Goal: Navigation & Orientation: Go to known website

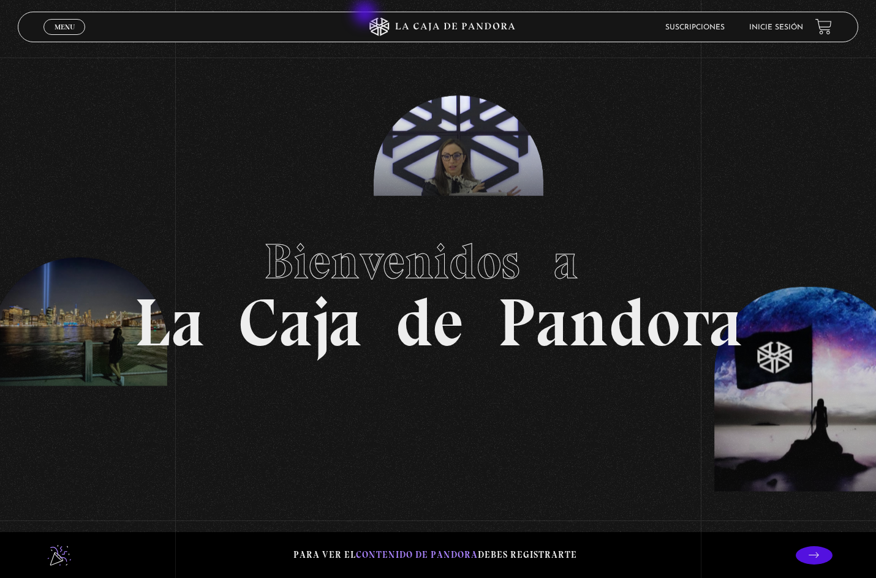
click at [366, 1] on section "Bienvenidos a La Caja de Pandora" at bounding box center [438, 289] width 876 height 578
click at [797, 28] on link "Inicie sesión" at bounding box center [776, 27] width 54 height 7
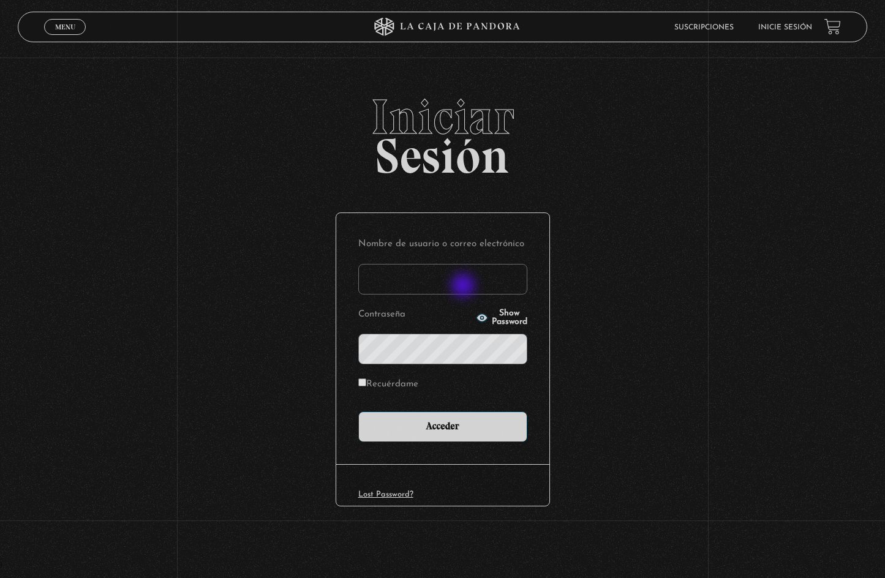
drag, startPoint x: 464, startPoint y: 287, endPoint x: 469, endPoint y: 295, distance: 9.3
click at [464, 287] on input "Nombre de usuario o correo electrónico" at bounding box center [442, 279] width 169 height 31
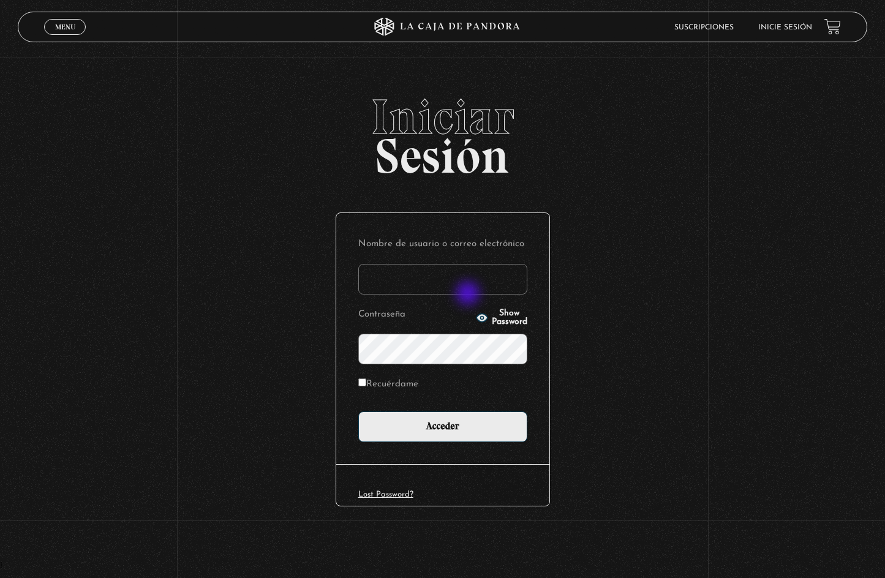
type input "marilynalvarez09@hotmail.com"
click at [358, 412] on input "Acceder" at bounding box center [442, 427] width 169 height 31
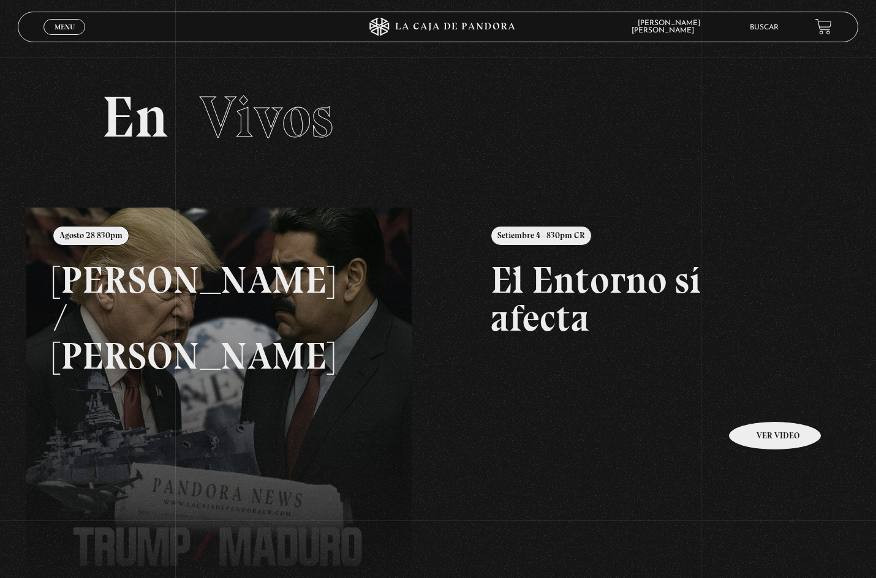
scroll to position [122, 0]
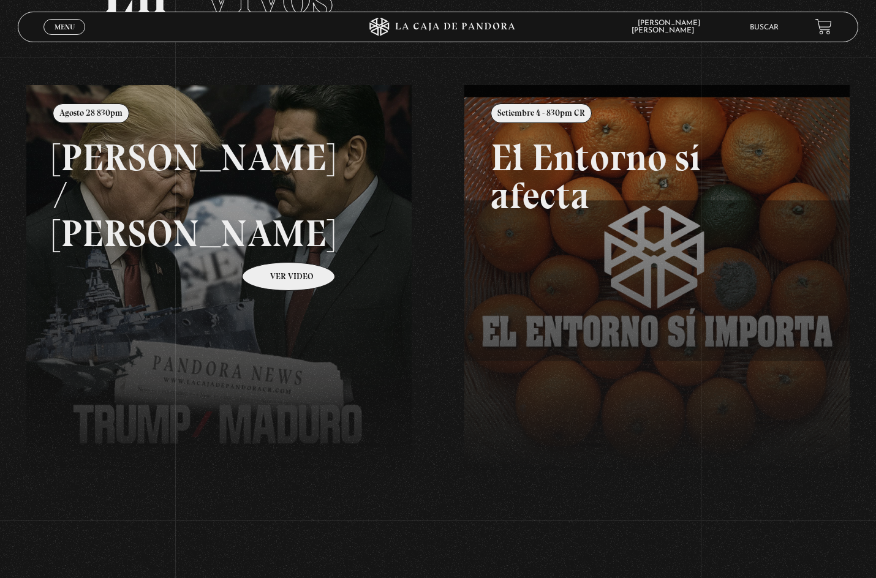
click at [273, 244] on link at bounding box center [464, 374] width 876 height 578
